Goal: Task Accomplishment & Management: Complete application form

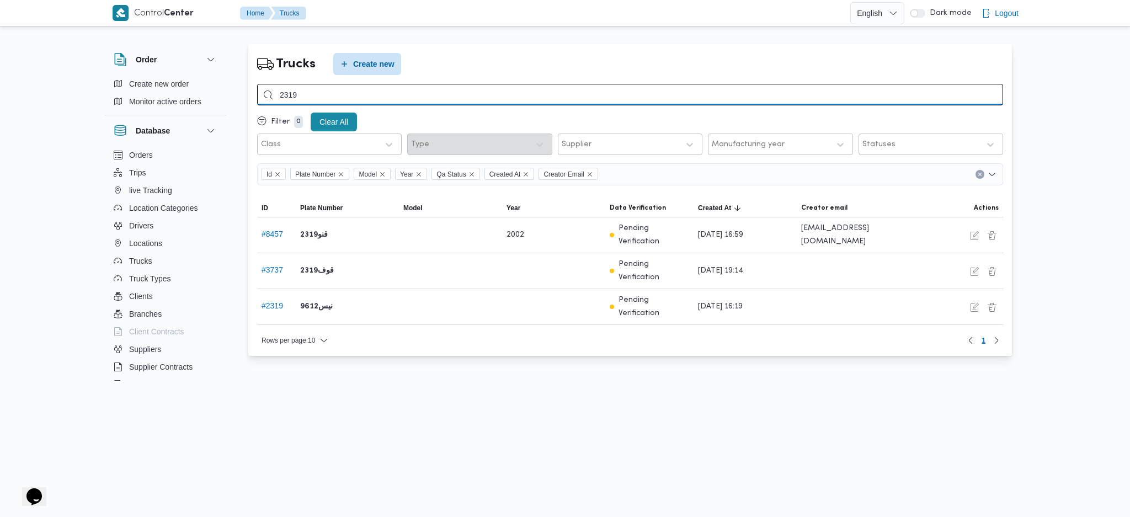
click at [349, 87] on input "2319" at bounding box center [630, 95] width 746 height 22
type input "8637"
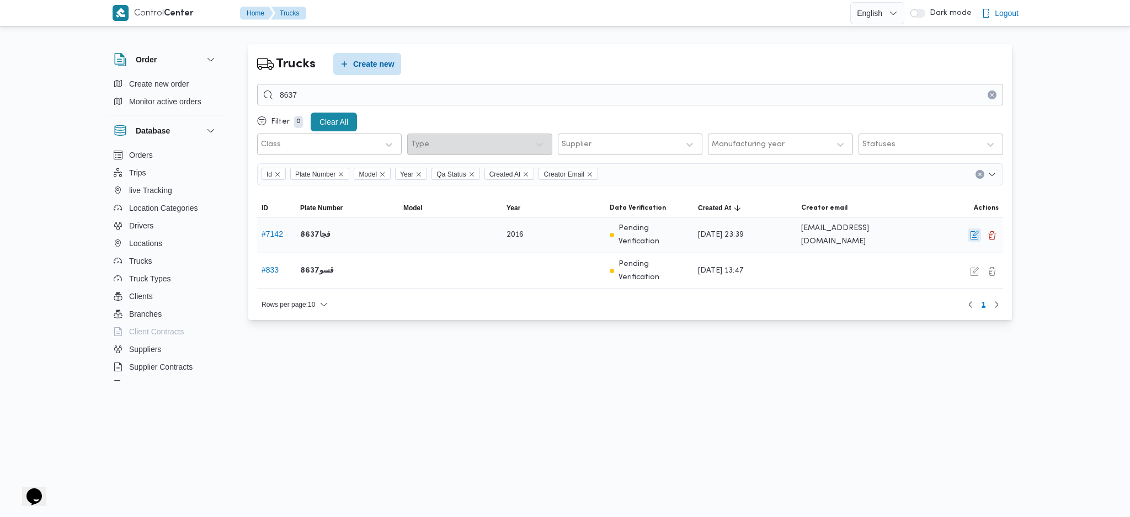
click at [973, 232] on button "button" at bounding box center [973, 234] width 13 height 13
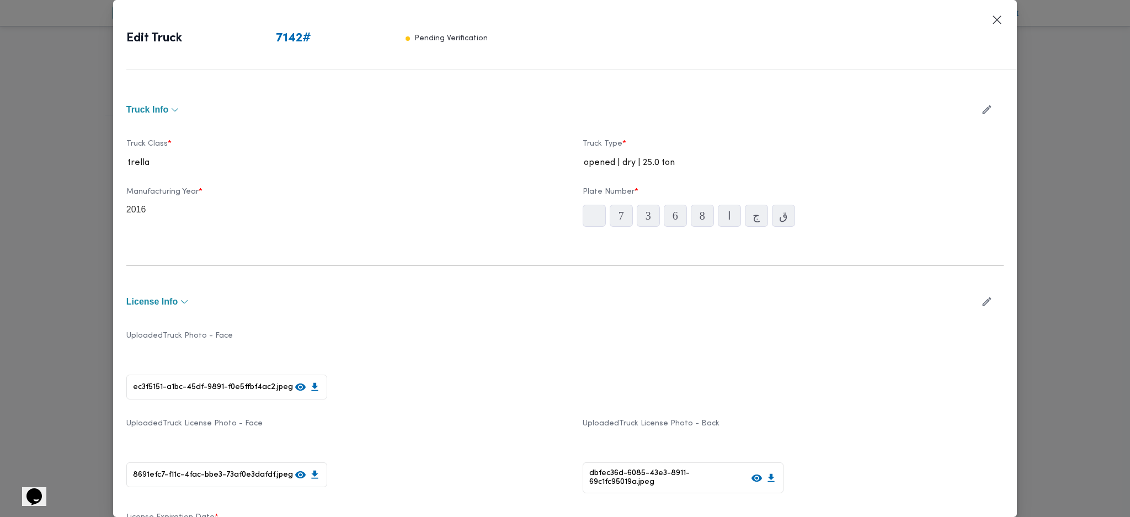
type input "2016"
type input "[DATE]"
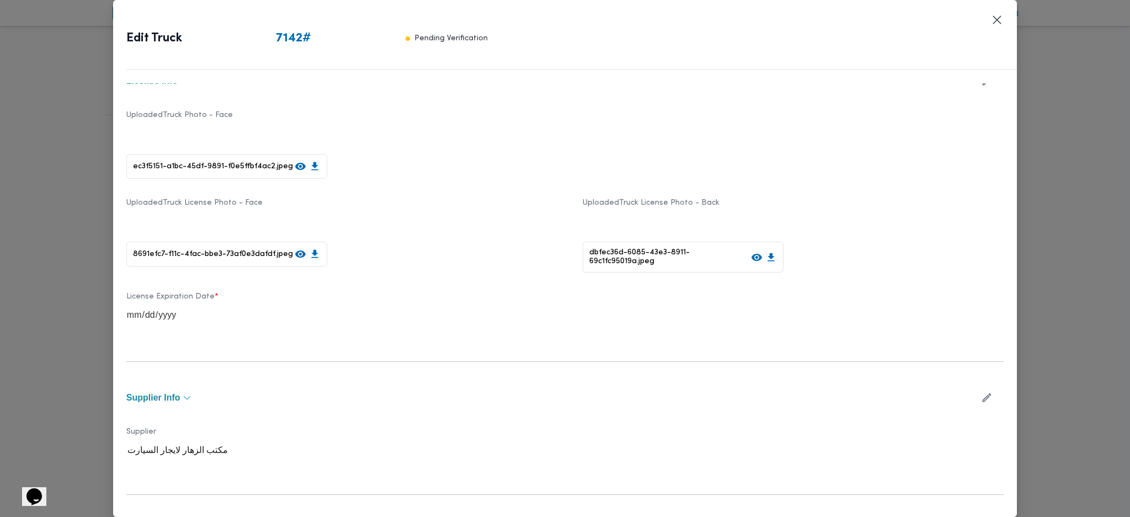
scroll to position [294, 0]
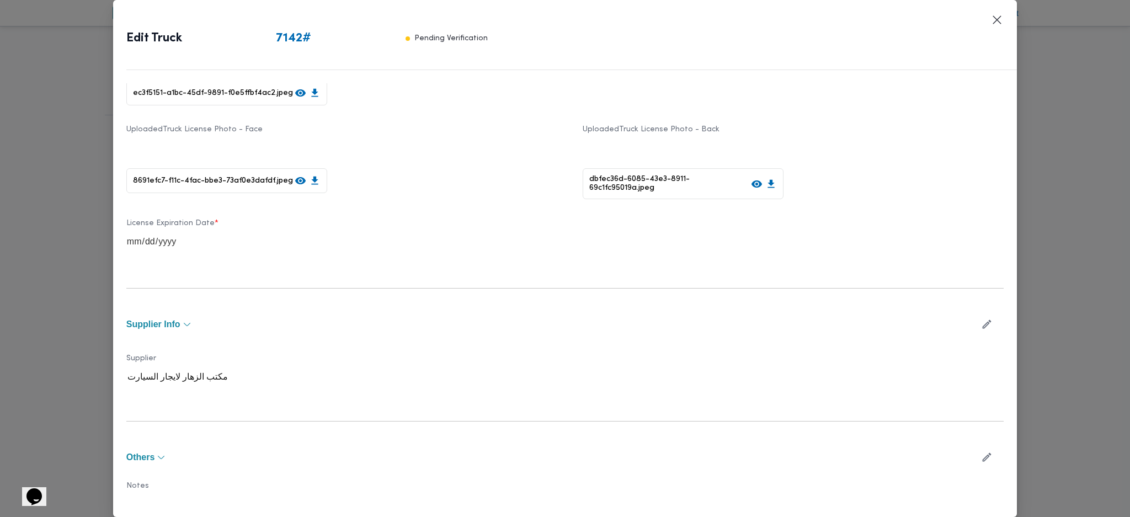
click at [981, 325] on icon "button" at bounding box center [987, 324] width 12 height 12
click at [249, 382] on div at bounding box center [361, 382] width 285 height 11
type input "i"
type input "هان"
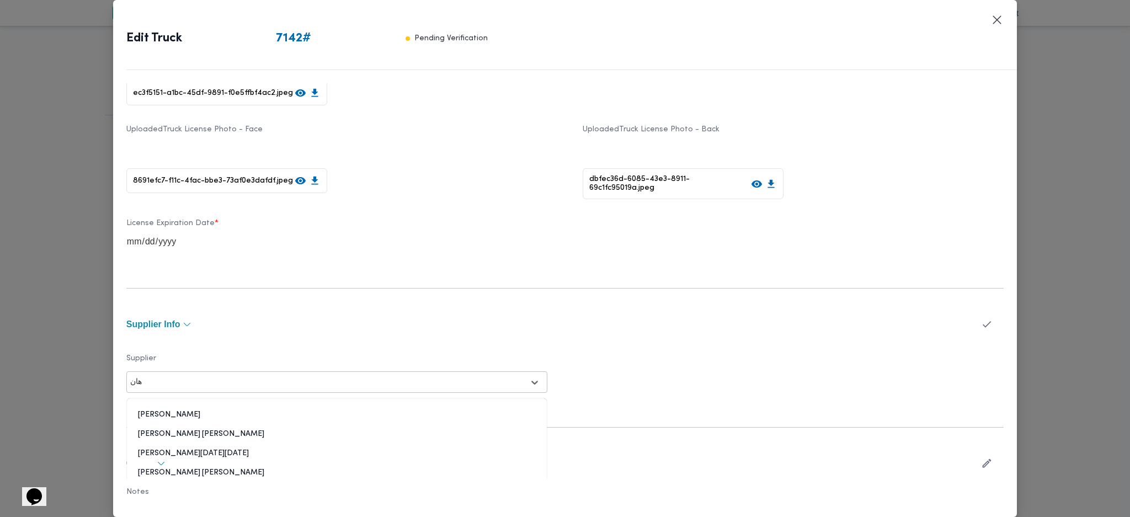
click at [188, 429] on div "[PERSON_NAME] [PERSON_NAME]" at bounding box center [337, 438] width 420 height 19
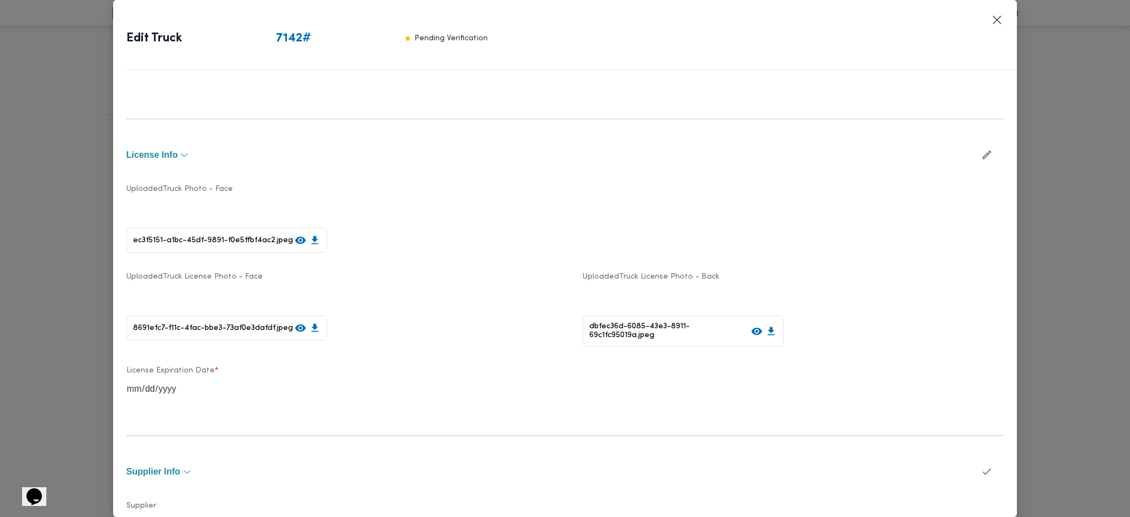
scroll to position [342, 0]
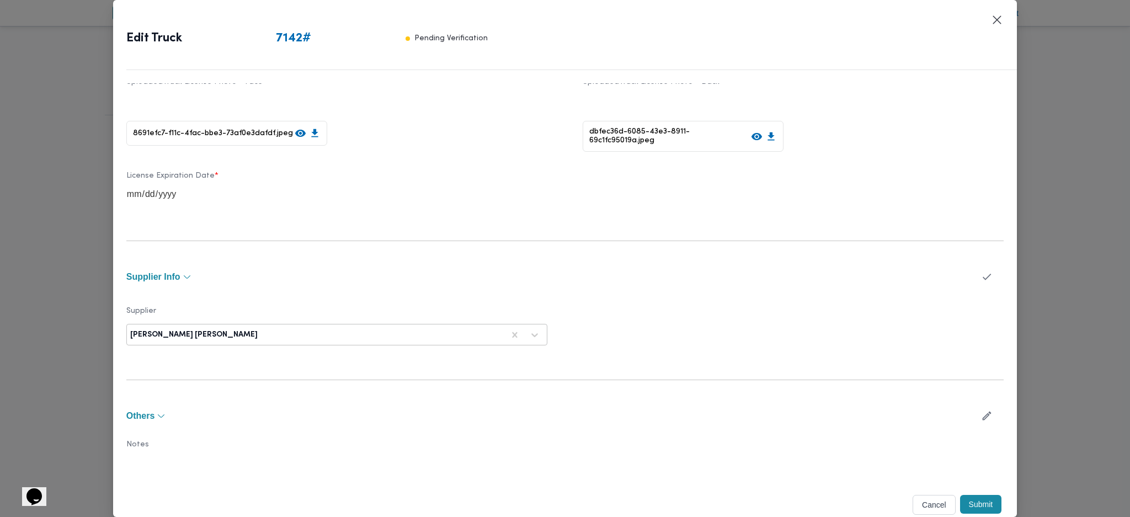
click at [973, 500] on button "Submit" at bounding box center [981, 504] width 42 height 19
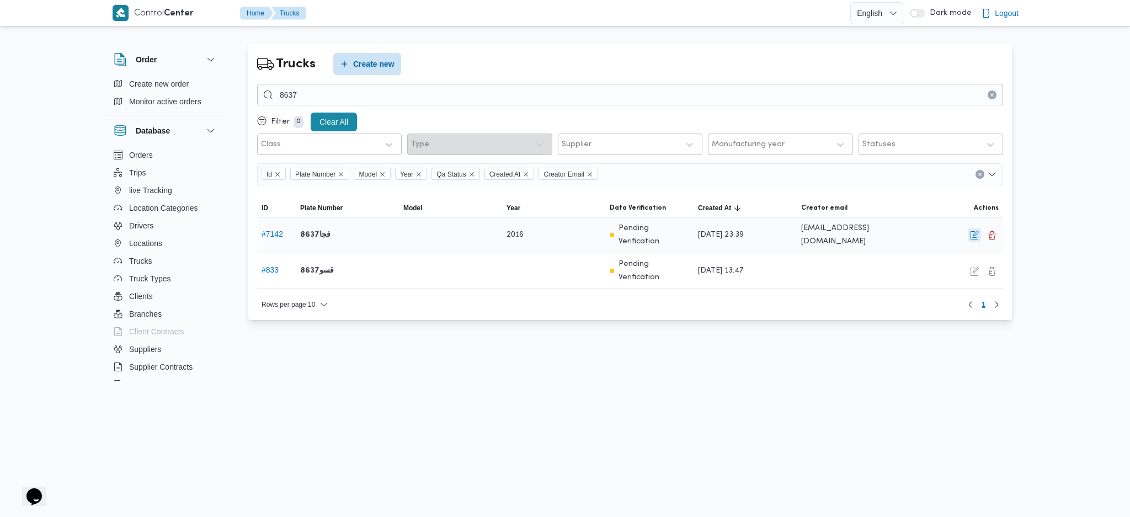
click at [976, 231] on button "button" at bounding box center [973, 234] width 13 height 13
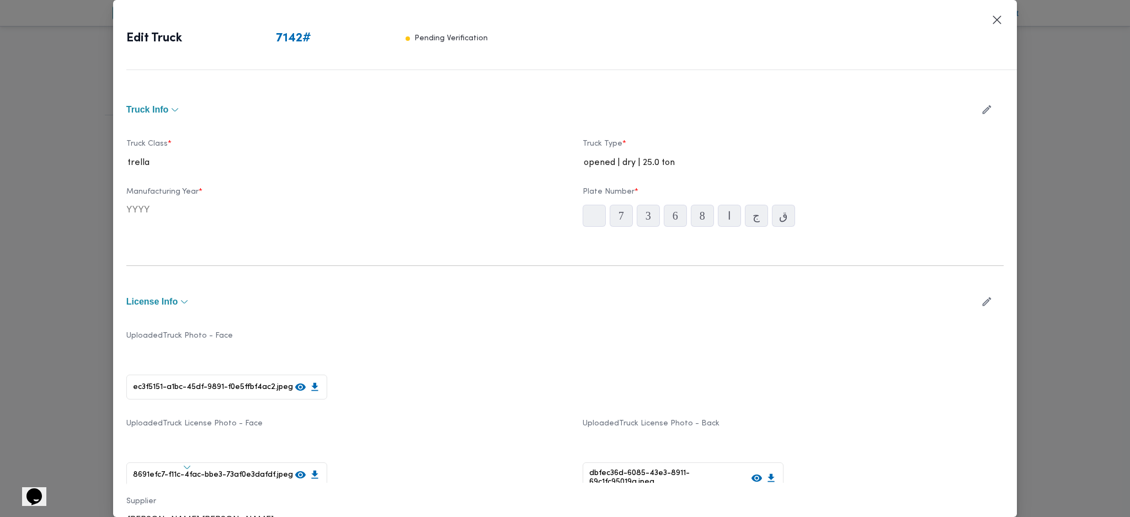
type input "2016"
type input "[DATE]"
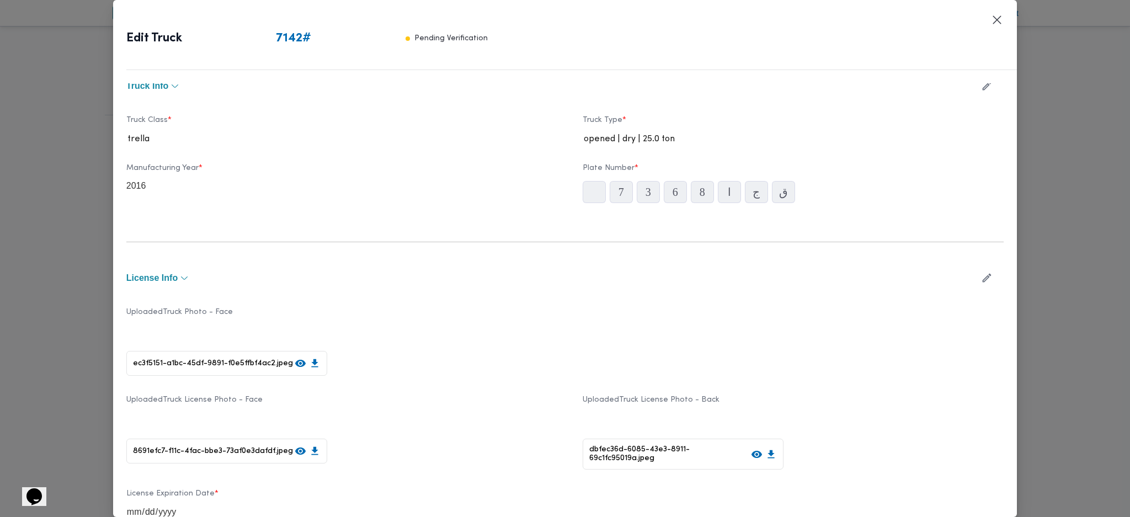
scroll to position [0, 0]
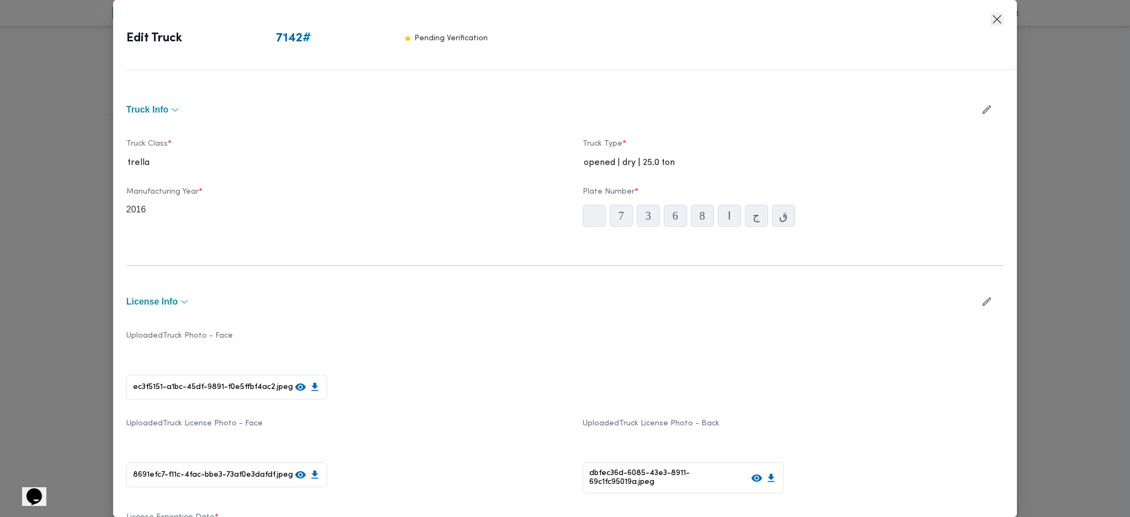
click at [996, 20] on button "Closes this modal window" at bounding box center [996, 19] width 13 height 13
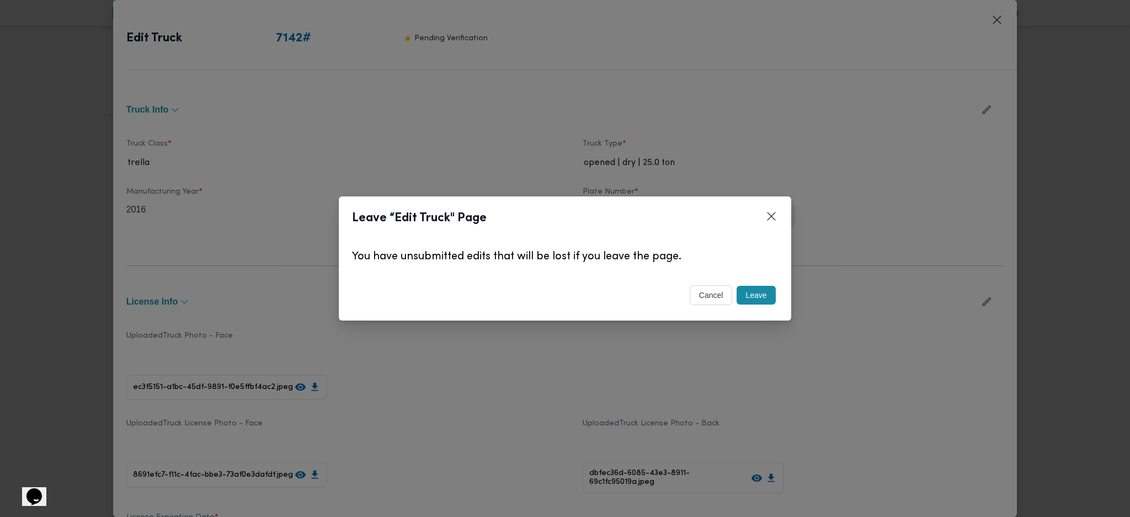
click at [766, 300] on button "Leave" at bounding box center [755, 295] width 39 height 19
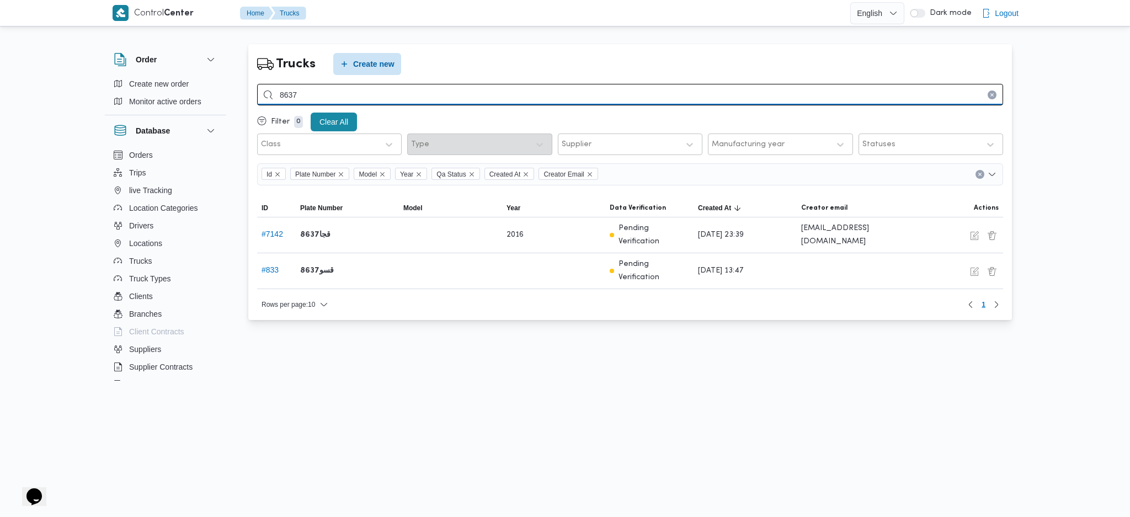
click at [334, 93] on input "8637" at bounding box center [630, 95] width 746 height 22
type input "8"
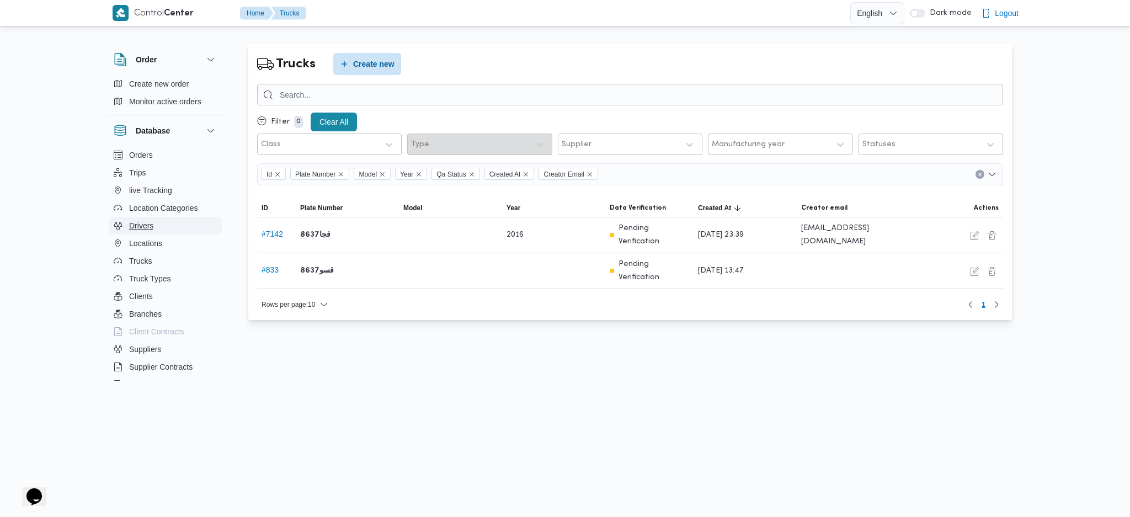
click at [168, 223] on button "Drivers" at bounding box center [165, 226] width 113 height 18
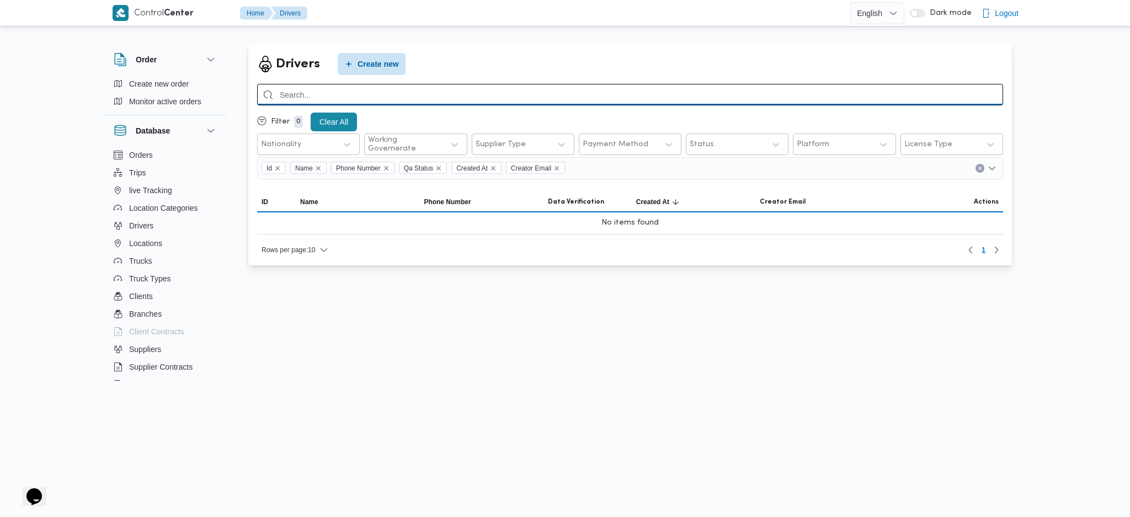
click at [360, 98] on input "search" at bounding box center [630, 95] width 746 height 22
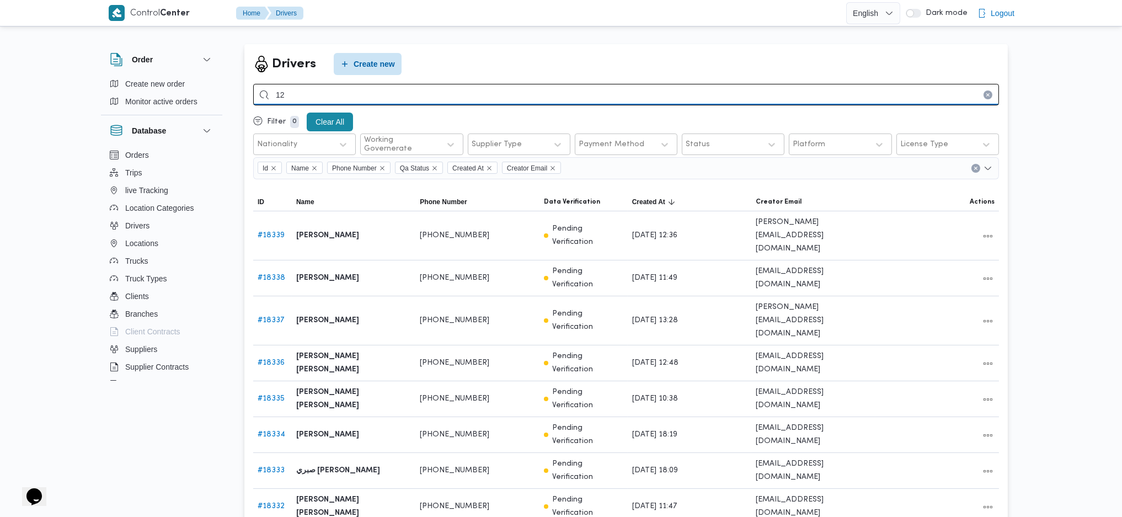
type input "1"
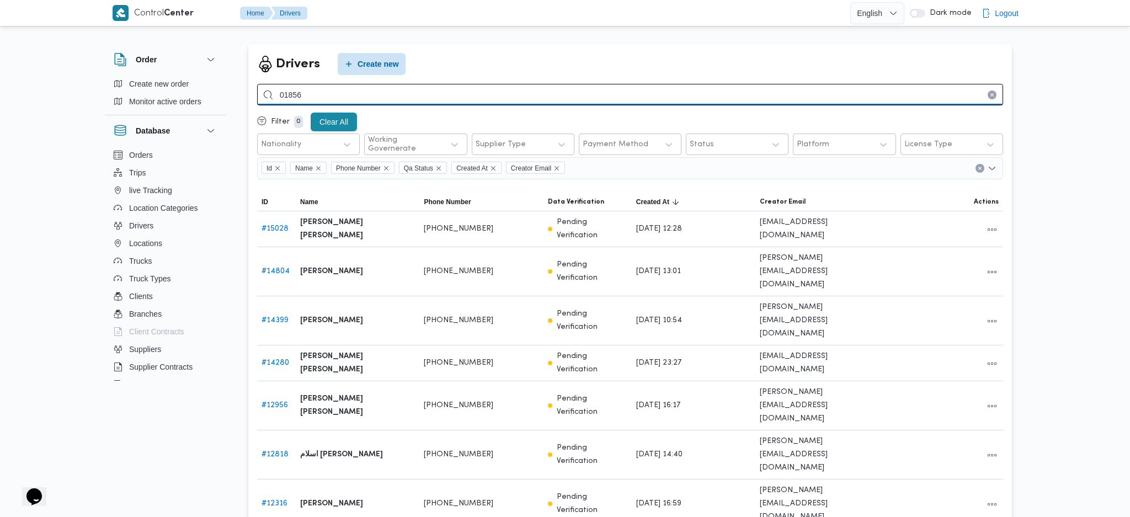
click at [500, 91] on input "01856" at bounding box center [630, 95] width 746 height 22
type input "01044114931"
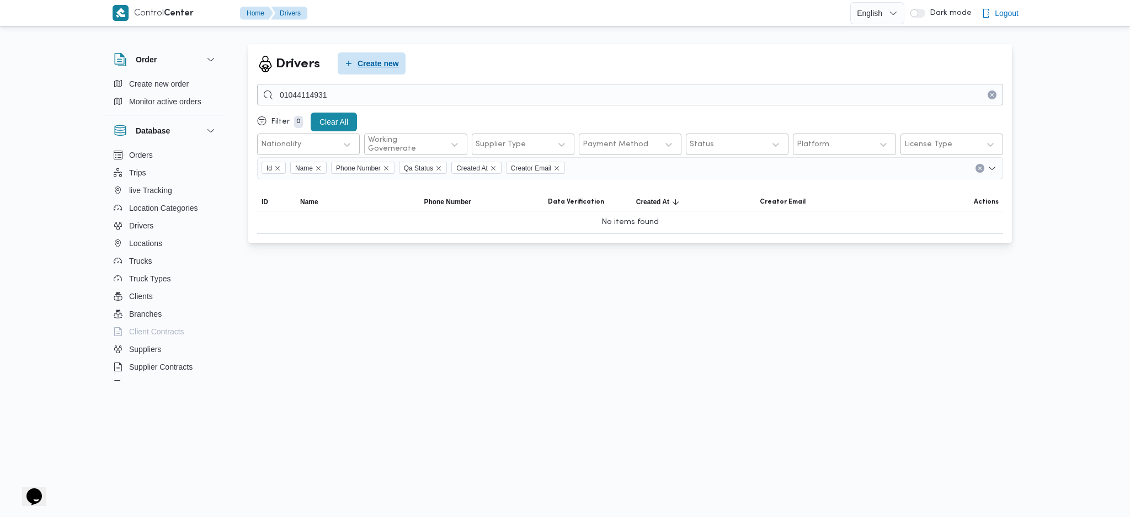
click at [387, 58] on span "Create new" at bounding box center [377, 63] width 41 height 13
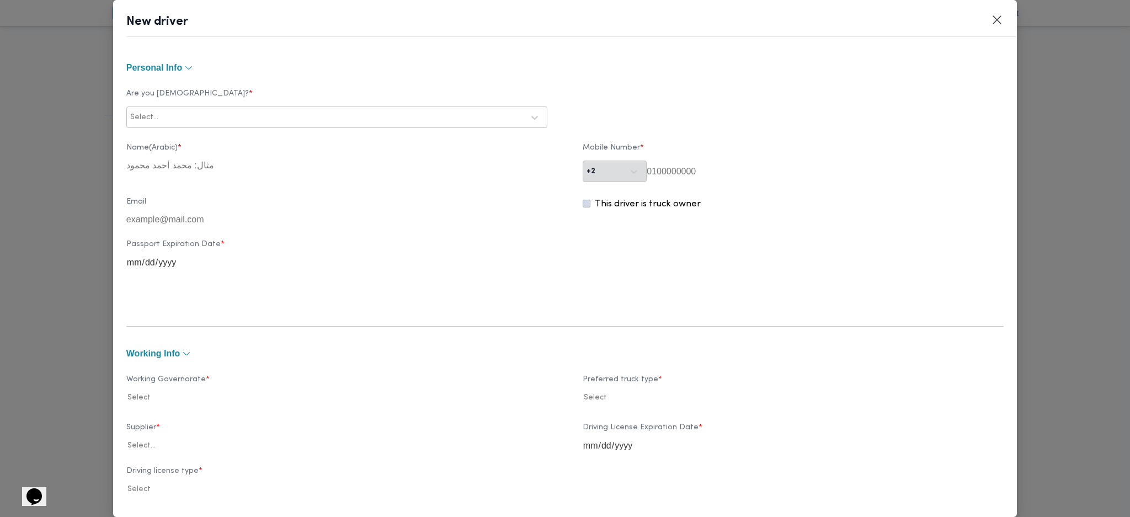
click at [313, 119] on div at bounding box center [342, 117] width 363 height 11
click at [166, 142] on div "Egyptian" at bounding box center [337, 146] width 420 height 19
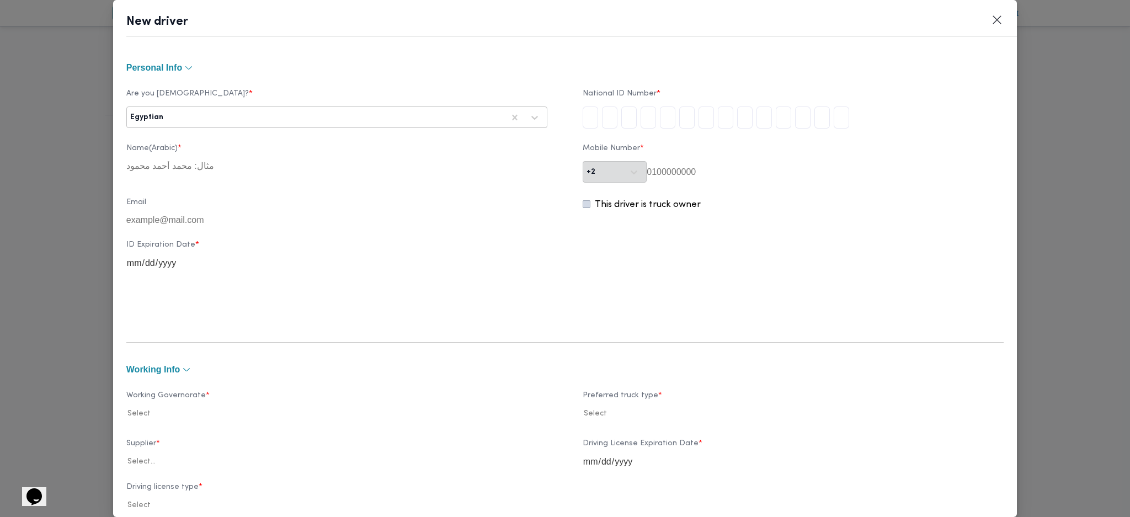
type input "2"
type input "7"
type input "4"
type input "0"
type input "9"
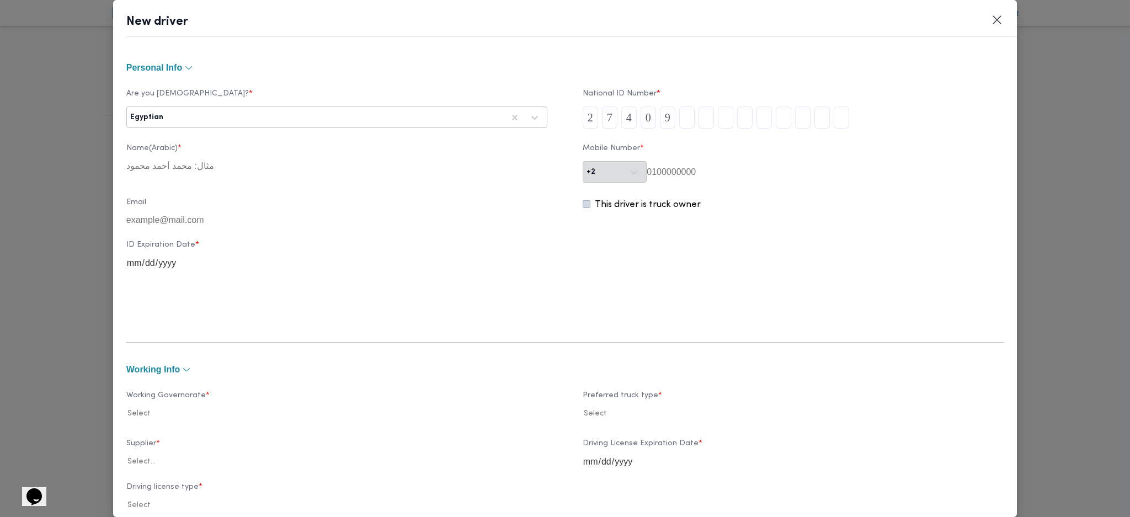
type input "1"
type input "5"
type input "0"
type input "1"
type input "0"
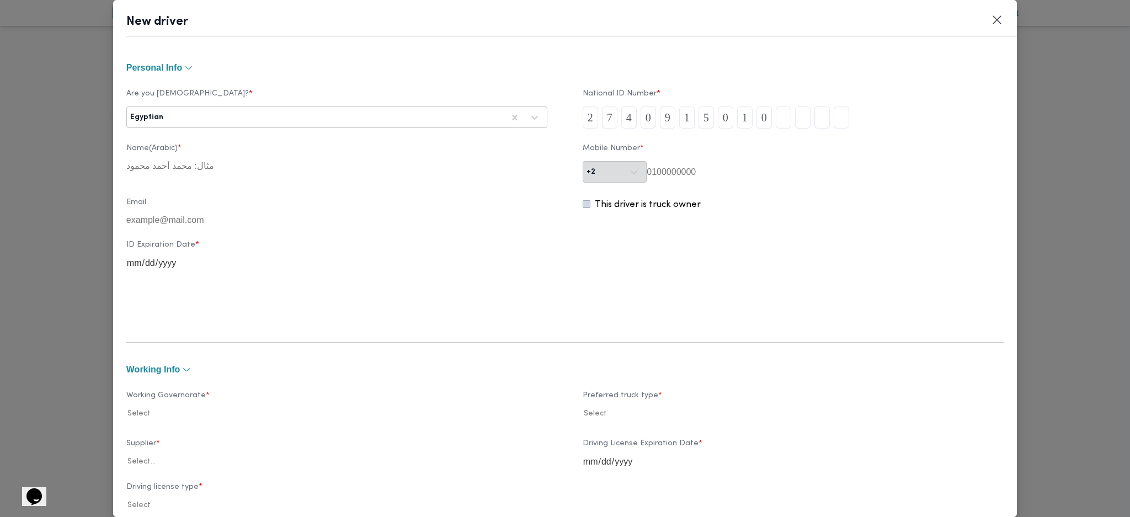
type input "1"
type input "8"
type input "5"
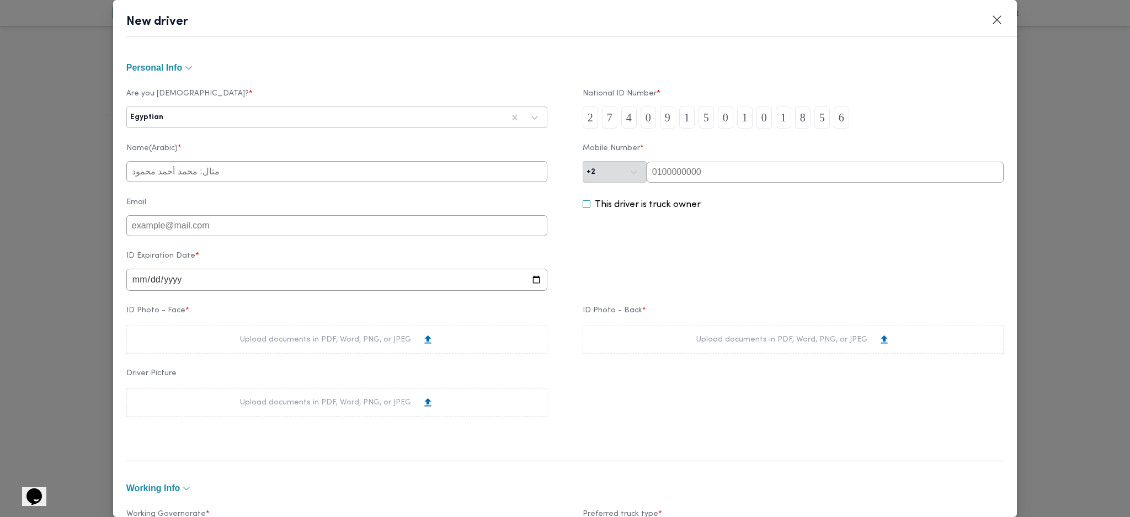
type input "6"
click at [690, 171] on input "text" at bounding box center [824, 172] width 357 height 21
paste input "01044114931"
type input "01044114931"
click at [383, 178] on input "text" at bounding box center [336, 171] width 421 height 21
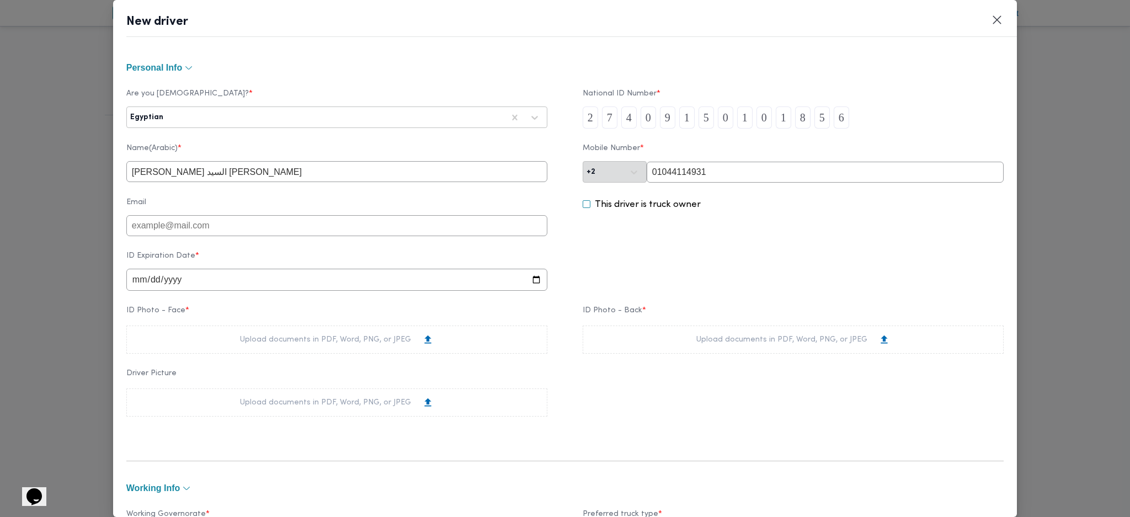
type input "محمد كرم محمود السيد احمد"
click at [143, 285] on input "date" at bounding box center [336, 280] width 421 height 22
type input "0008-06-07"
type input "1016-06-07"
type input "2017-06-07"
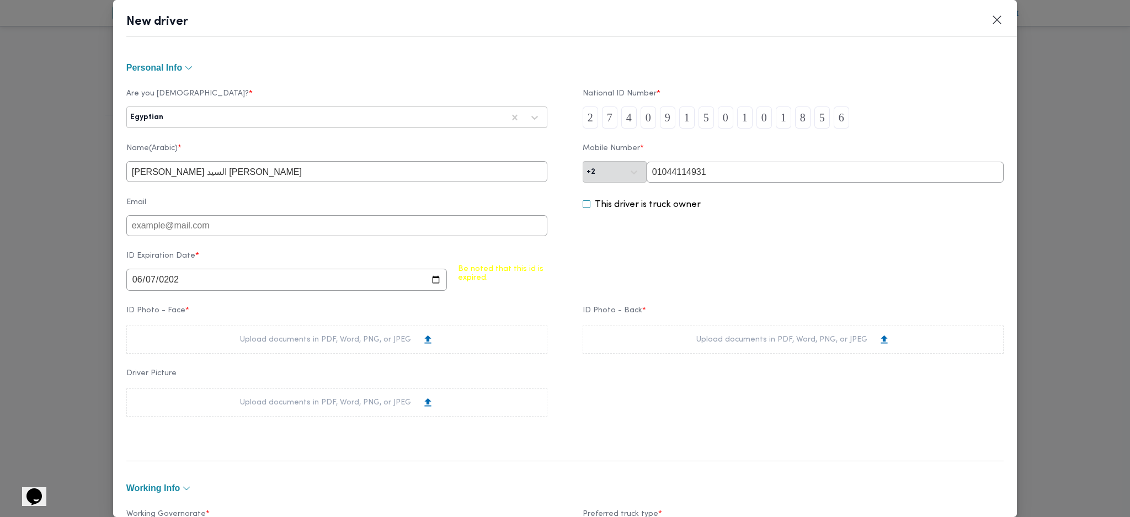
type input "2027-06-07"
click at [263, 345] on div "Upload documents in PDF, Word, PNG, or JPEG" at bounding box center [337, 340] width 194 height 12
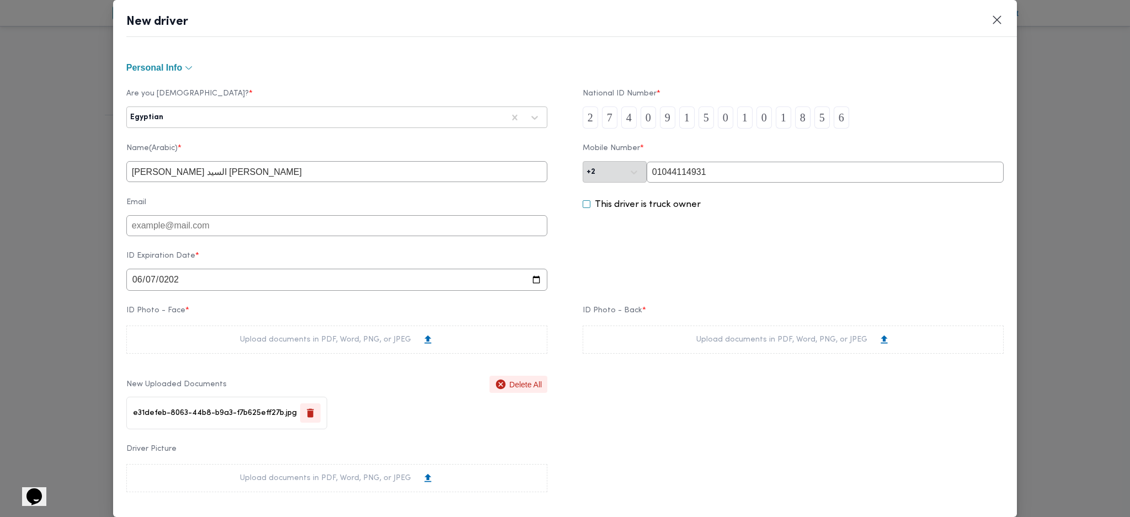
click at [634, 352] on div "Upload documents in PDF, Word, PNG, or JPEG" at bounding box center [792, 339] width 421 height 28
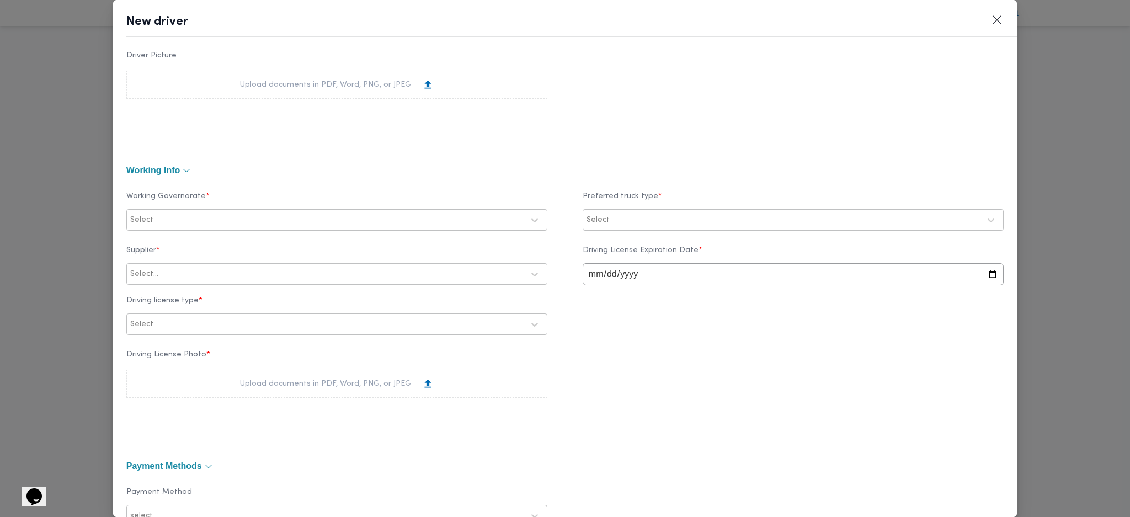
scroll to position [441, 0]
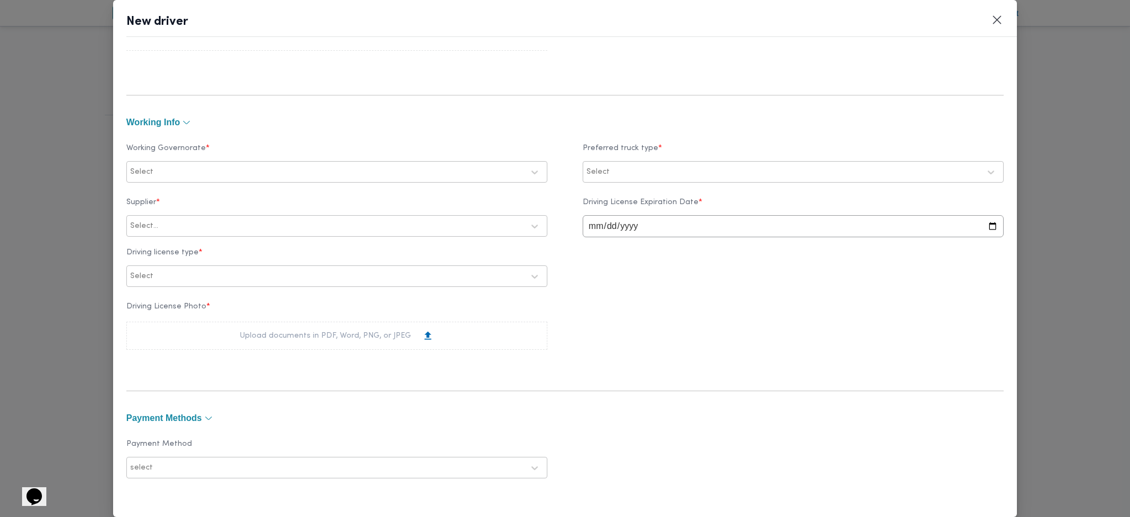
click at [240, 174] on div at bounding box center [340, 172] width 368 height 11
click at [165, 244] on label "القاهرة" at bounding box center [188, 245] width 101 height 13
click at [161, 263] on label "القليوبية" at bounding box center [157, 264] width 39 height 13
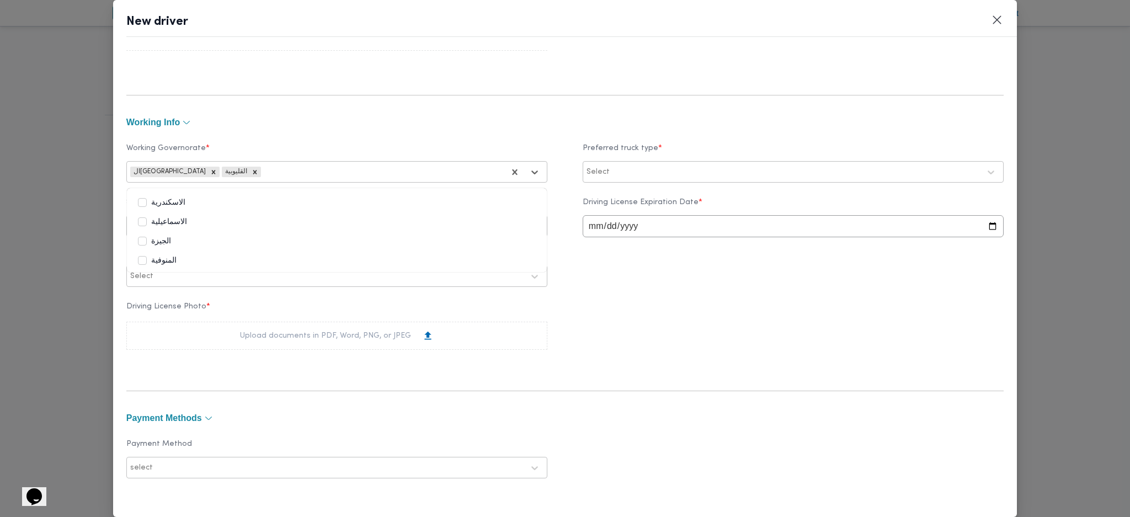
click at [173, 239] on div "الجيزة" at bounding box center [337, 241] width 398 height 13
click at [686, 167] on div at bounding box center [796, 172] width 368 height 11
click at [638, 200] on div "Trella" at bounding box center [793, 198] width 398 height 13
click at [701, 335] on div "Driving License Photo * Upload documents in PDF, Word, PNG, or JPEG" at bounding box center [564, 326] width 877 height 58
click at [589, 229] on input "date" at bounding box center [792, 226] width 421 height 22
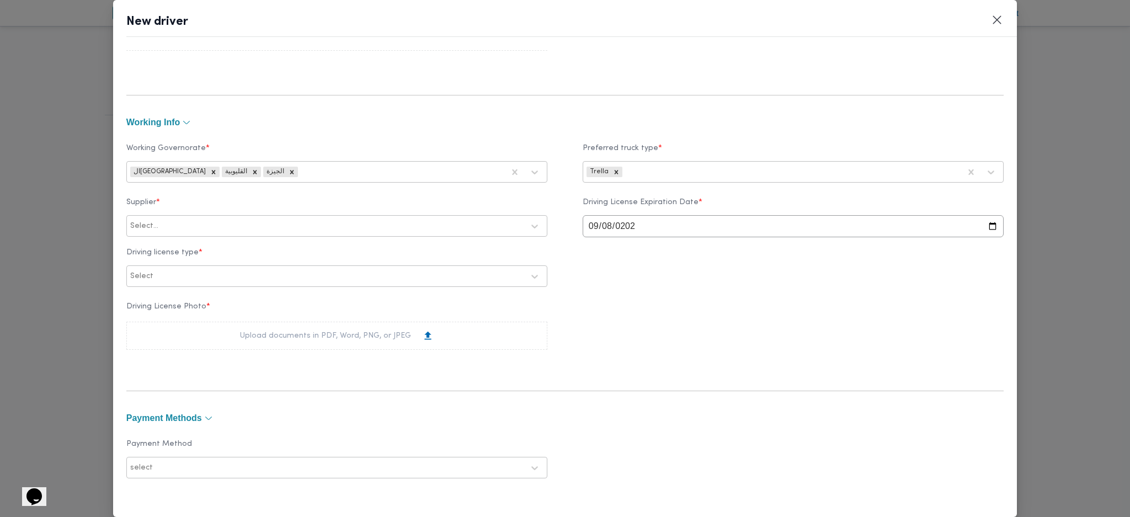
type input "2026-09-08"
click at [281, 227] on div at bounding box center [342, 226] width 363 height 11
type input "هانى"
click at [195, 253] on div "هانى مجدى رئيس احمد" at bounding box center [337, 254] width 420 height 19
click at [216, 282] on div at bounding box center [340, 276] width 368 height 11
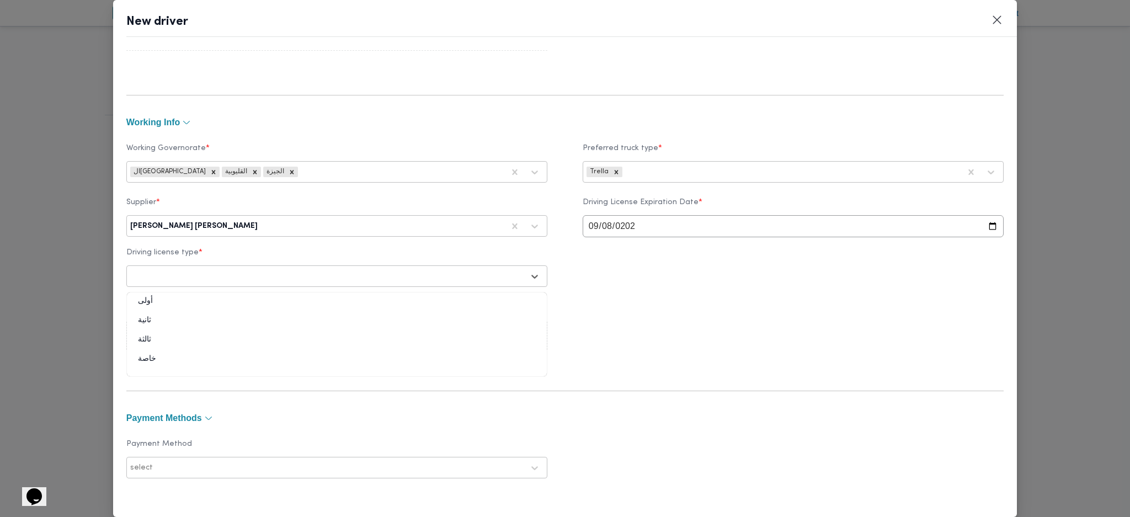
click at [168, 301] on div "أولى" at bounding box center [337, 305] width 420 height 19
click at [228, 341] on div "Upload documents in PDF, Word, PNG, or JPEG" at bounding box center [336, 336] width 421 height 28
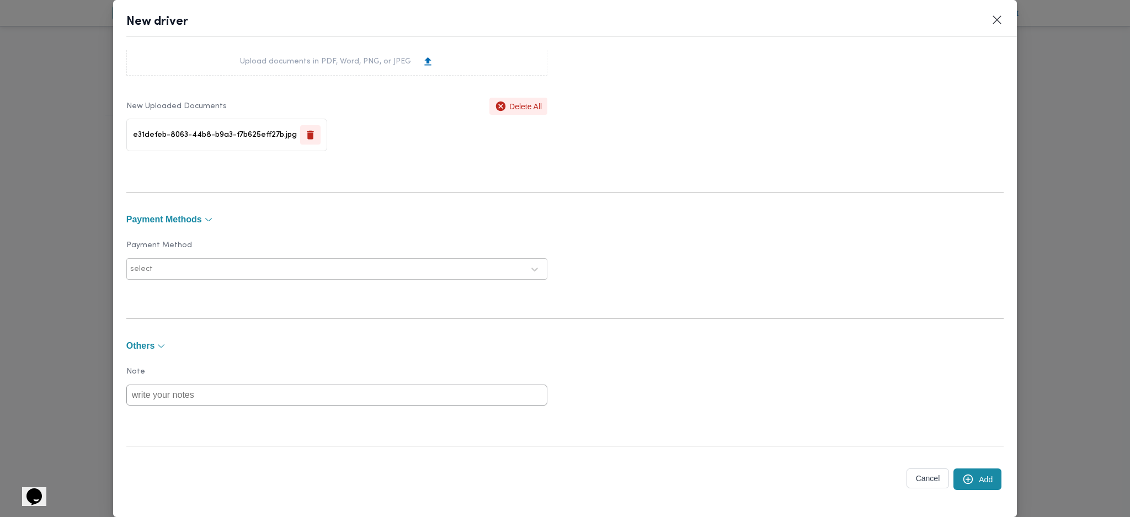
scroll to position [721, 0]
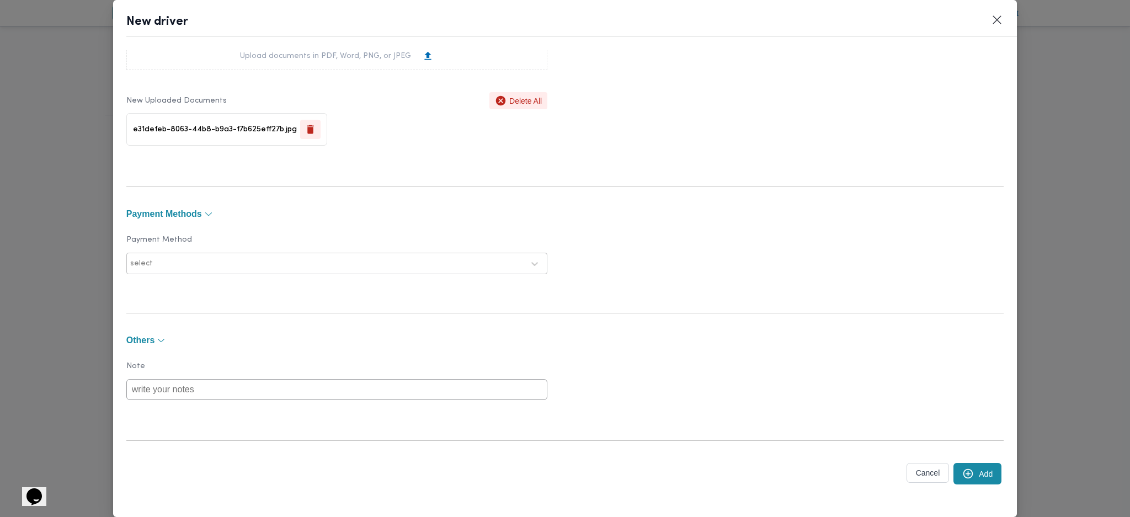
click at [967, 479] on button "Add" at bounding box center [977, 474] width 48 height 22
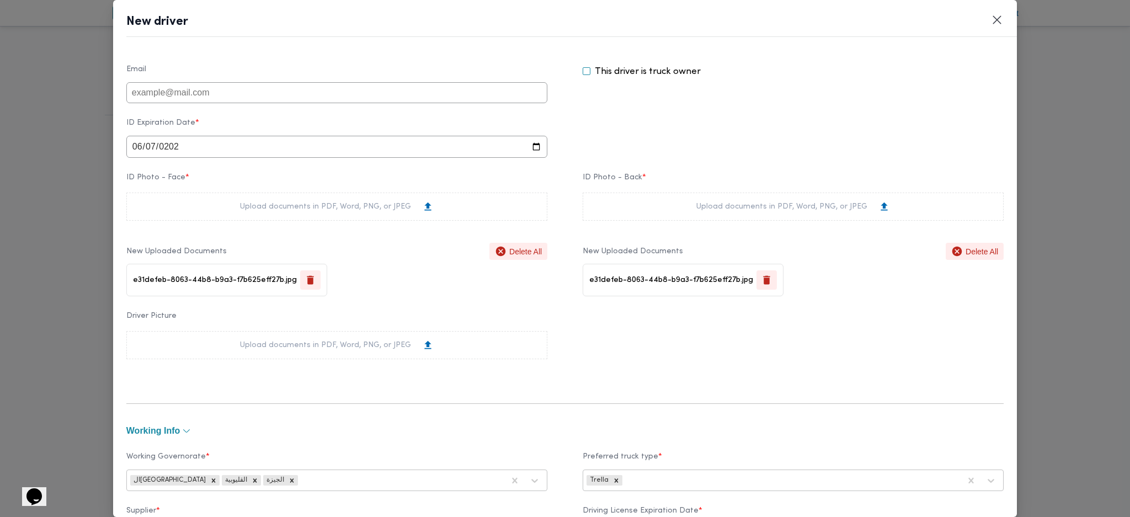
scroll to position [0, 0]
